Goal: Navigation & Orientation: Understand site structure

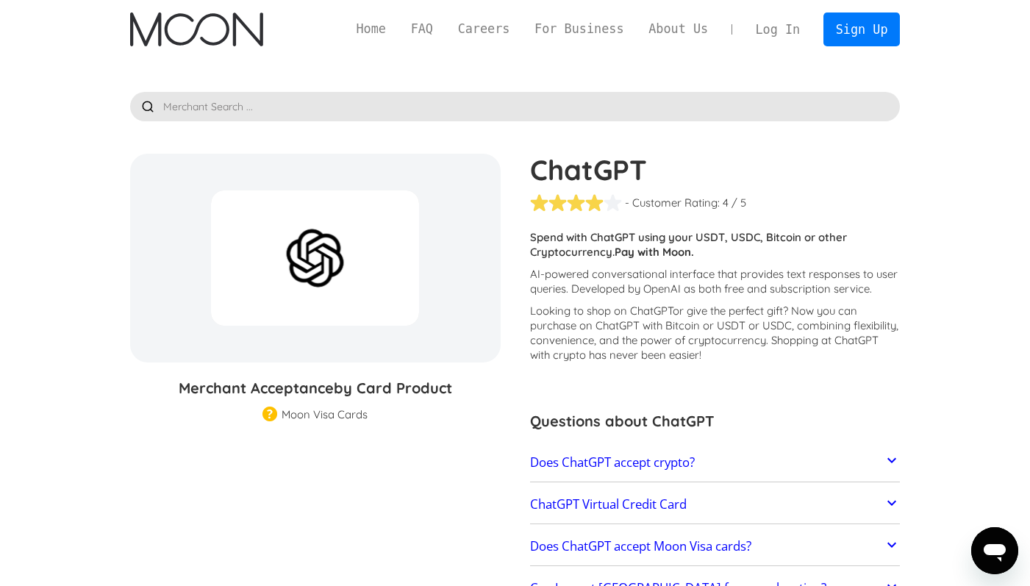
click at [221, 19] on img "home" at bounding box center [196, 30] width 133 height 34
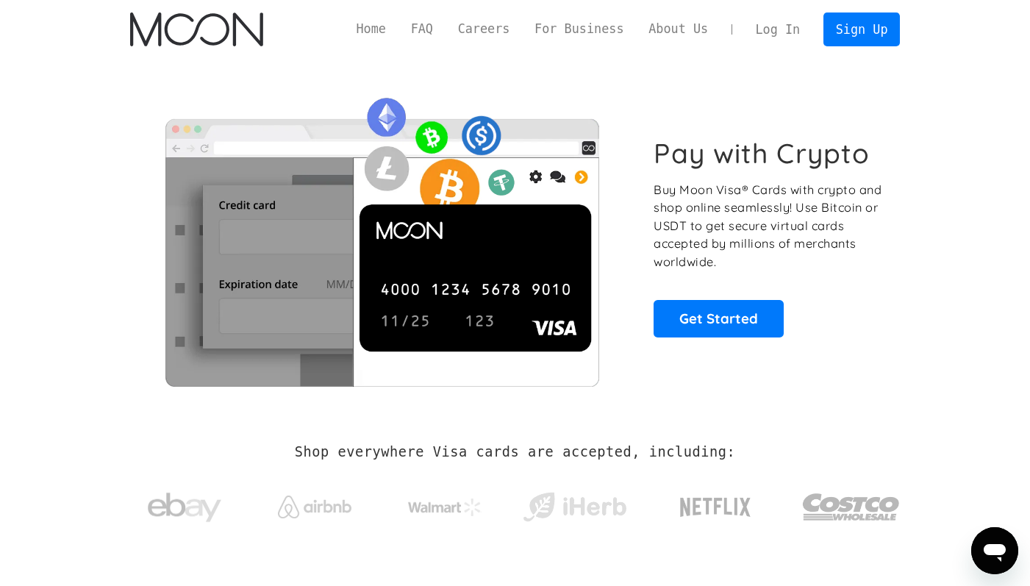
click at [679, 156] on h1 "Pay with Crypto" at bounding box center [762, 153] width 216 height 33
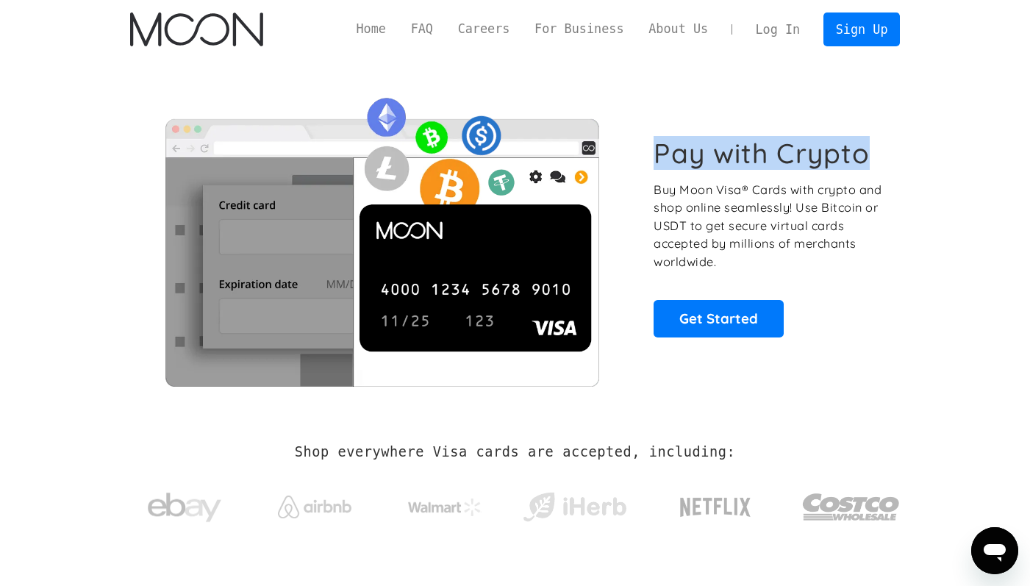
drag, startPoint x: 679, startPoint y: 156, endPoint x: 849, endPoint y: 156, distance: 169.9
click at [849, 156] on h1 "Pay with Crypto" at bounding box center [762, 153] width 216 height 33
click at [898, 153] on div "Pay with Crypto Buy Moon Visa® Cards with crypto and shop online seamlessly! Us…" at bounding box center [515, 237] width 771 height 299
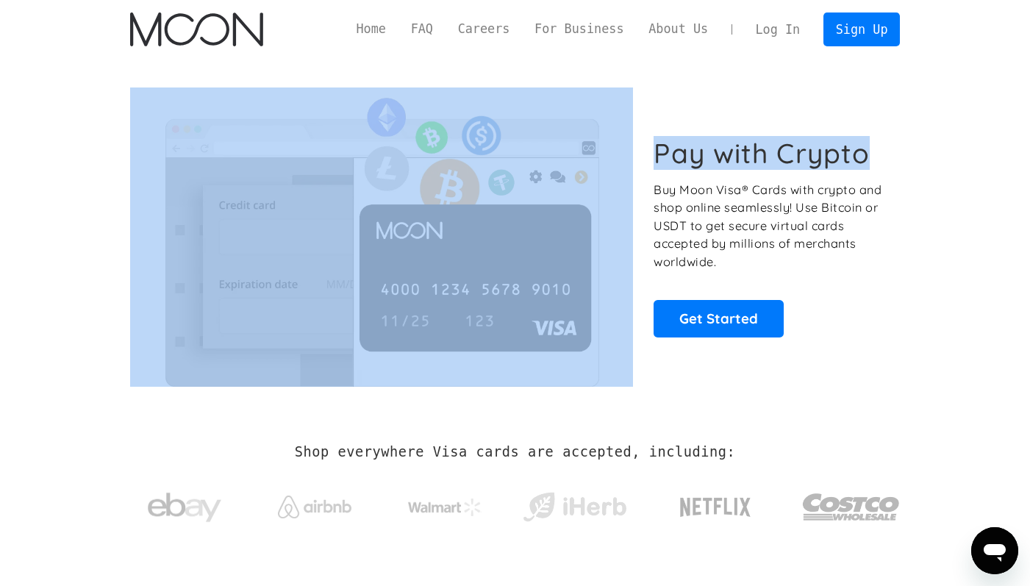
drag, startPoint x: 898, startPoint y: 153, endPoint x: 640, endPoint y: 158, distance: 258.2
click at [640, 158] on div "Pay with Crypto Buy Moon Visa® Cards with crypto and shop online seamlessly! Us…" at bounding box center [515, 237] width 771 height 299
click at [663, 107] on div "Pay with Crypto Buy Moon Visa® Cards with crypto and shop online seamlessly! Us…" at bounding box center [515, 237] width 771 height 299
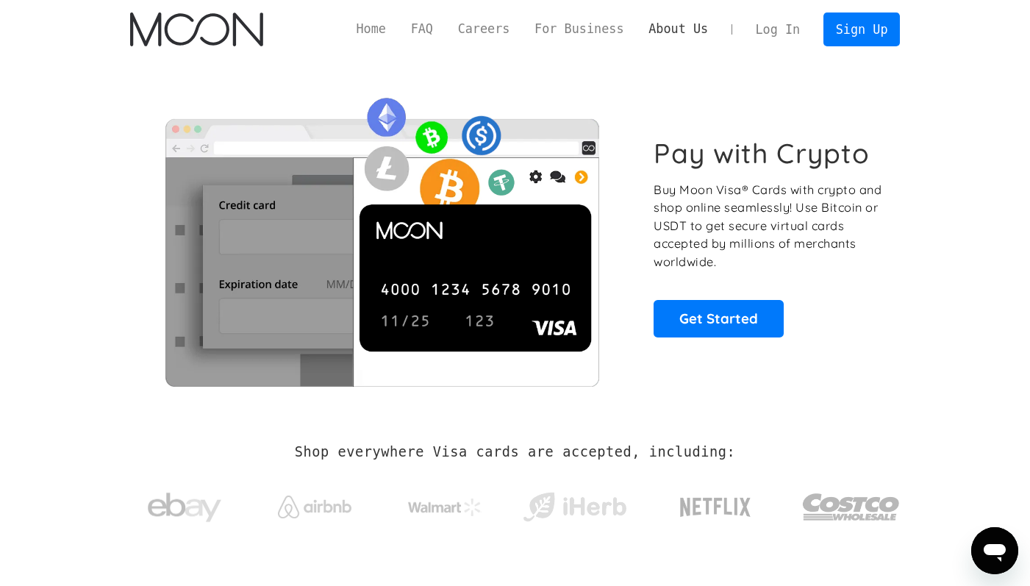
click at [694, 34] on link "About Us" at bounding box center [678, 29] width 85 height 18
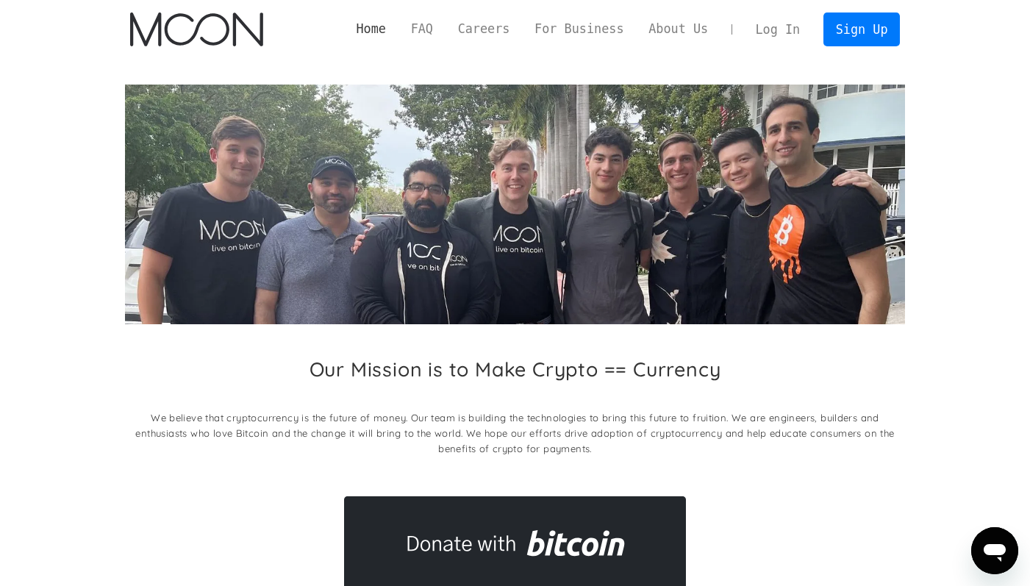
click at [363, 33] on link "Home" at bounding box center [371, 29] width 54 height 18
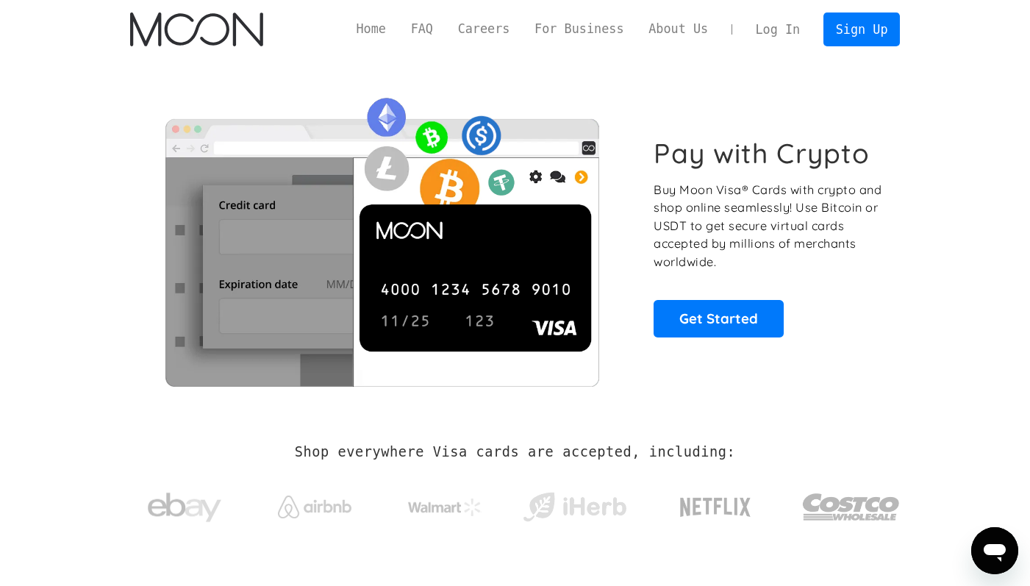
click at [679, 91] on div "Pay with Crypto Buy Moon Visa® Cards with crypto and shop online seamlessly! Us…" at bounding box center [515, 237] width 771 height 299
click at [627, 79] on div "Pay with Crypto Buy Moon Visa® Cards with crypto and shop online seamlessly! Us…" at bounding box center [515, 237] width 771 height 357
